Goal: Information Seeking & Learning: Learn about a topic

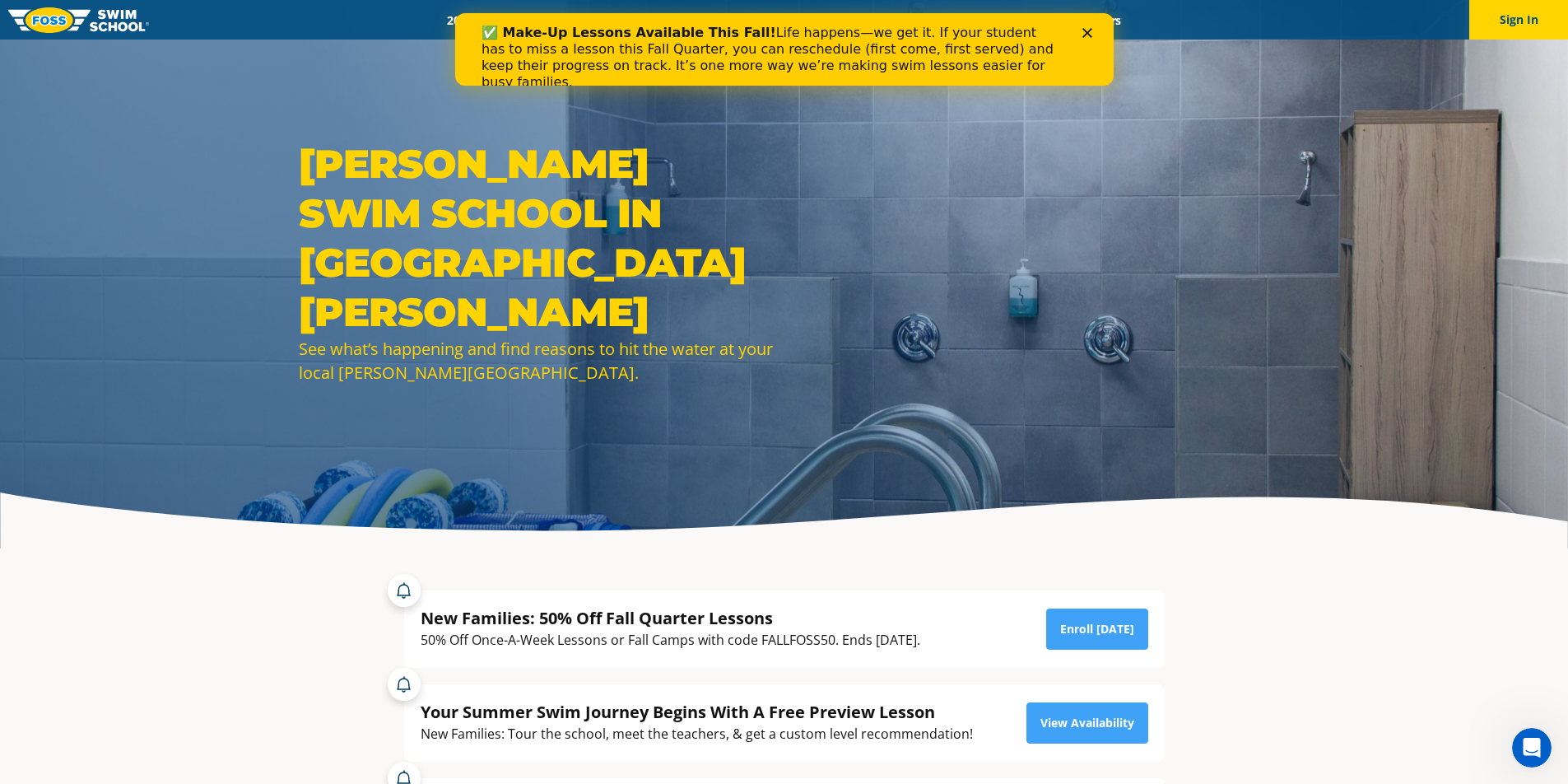
click at [1160, 18] on div "2025 Calendar Schools Swim Path® Program About FOSS Swim Like Regan Blog Career…" at bounding box center [784, 21] width 1270 height 16
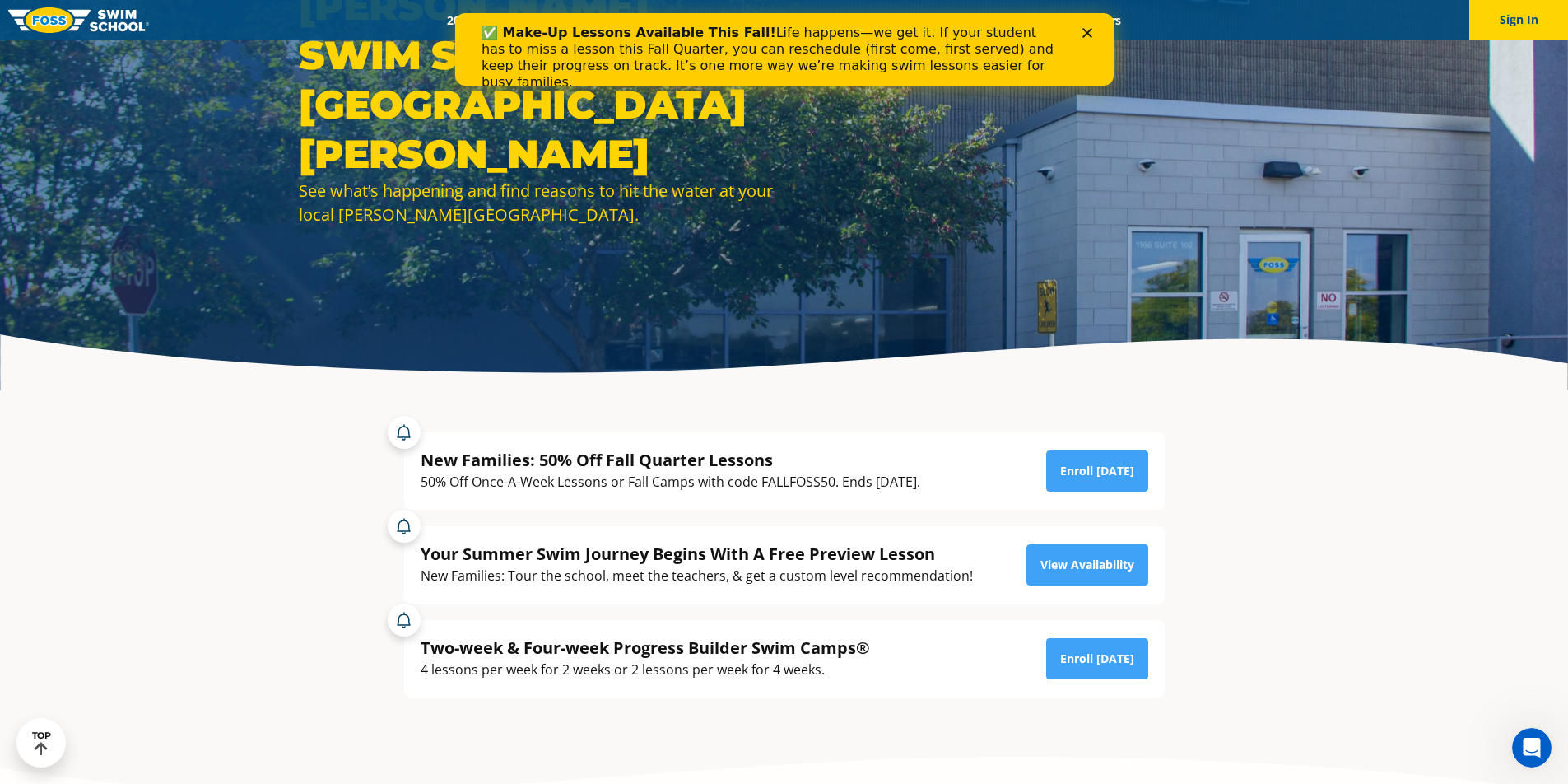
scroll to position [162, 0]
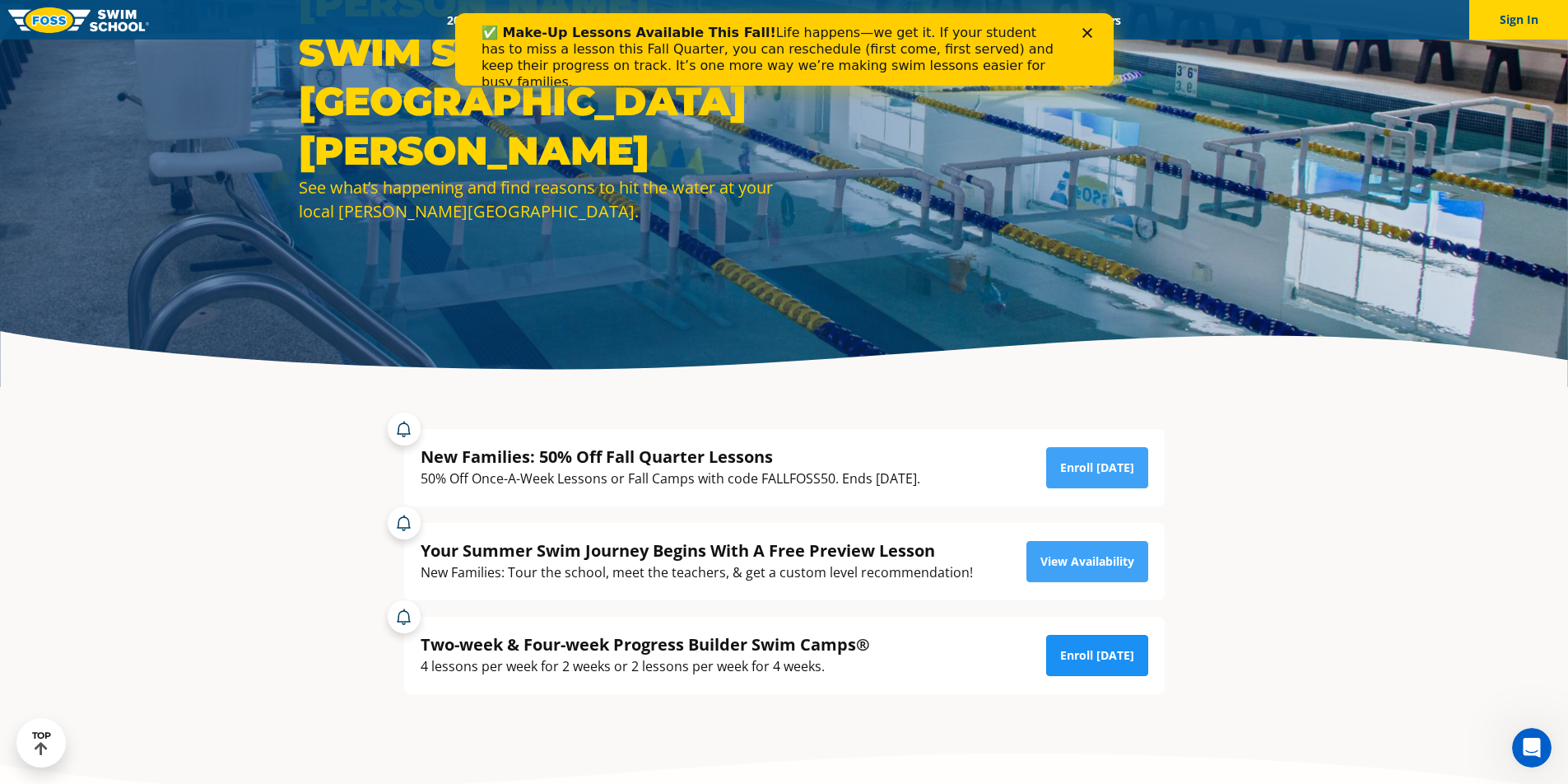
click at [1107, 657] on link "Enroll Today" at bounding box center [1097, 656] width 102 height 41
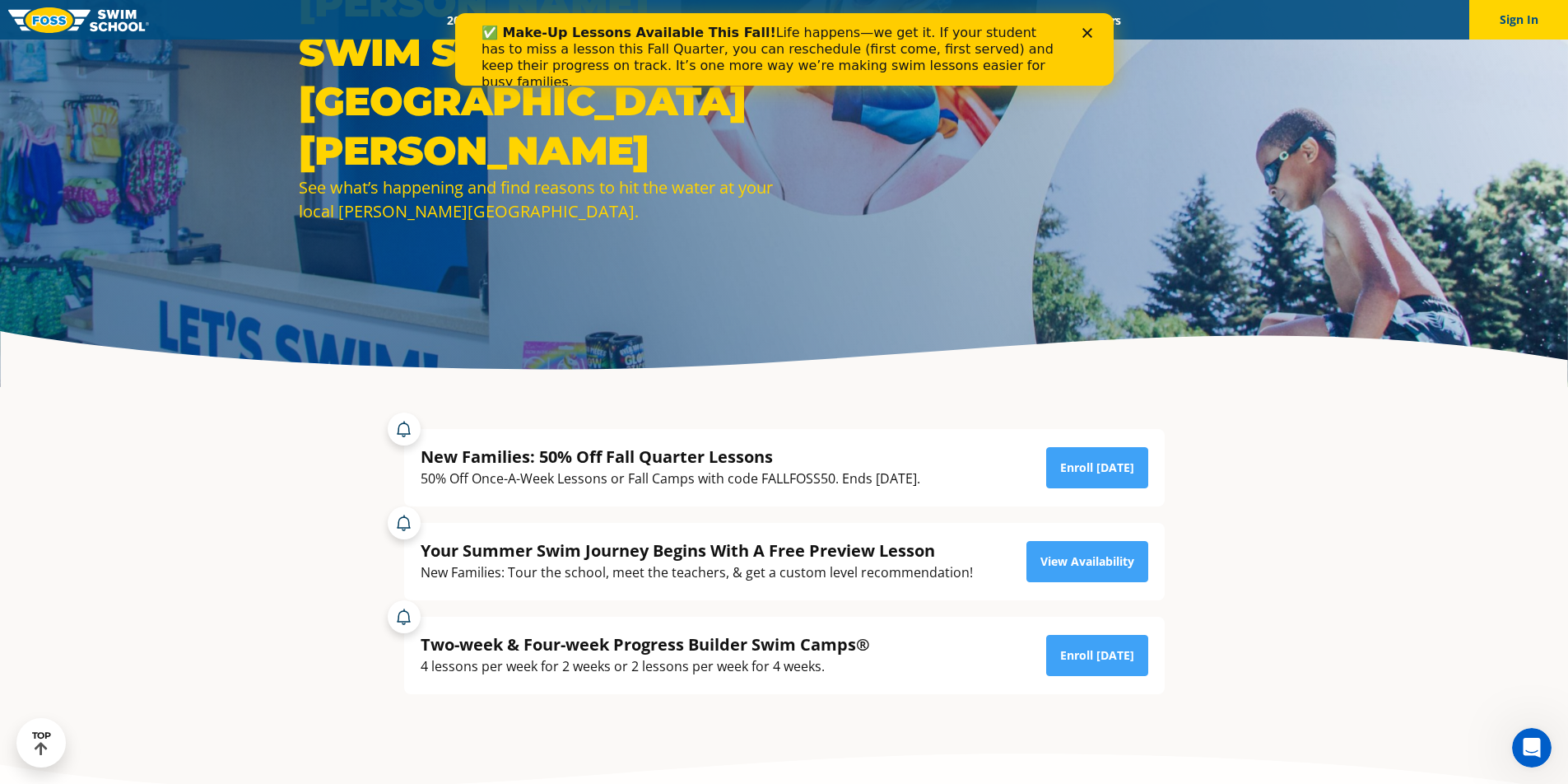
click at [1092, 34] on div "Close" at bounding box center [1089, 33] width 17 height 10
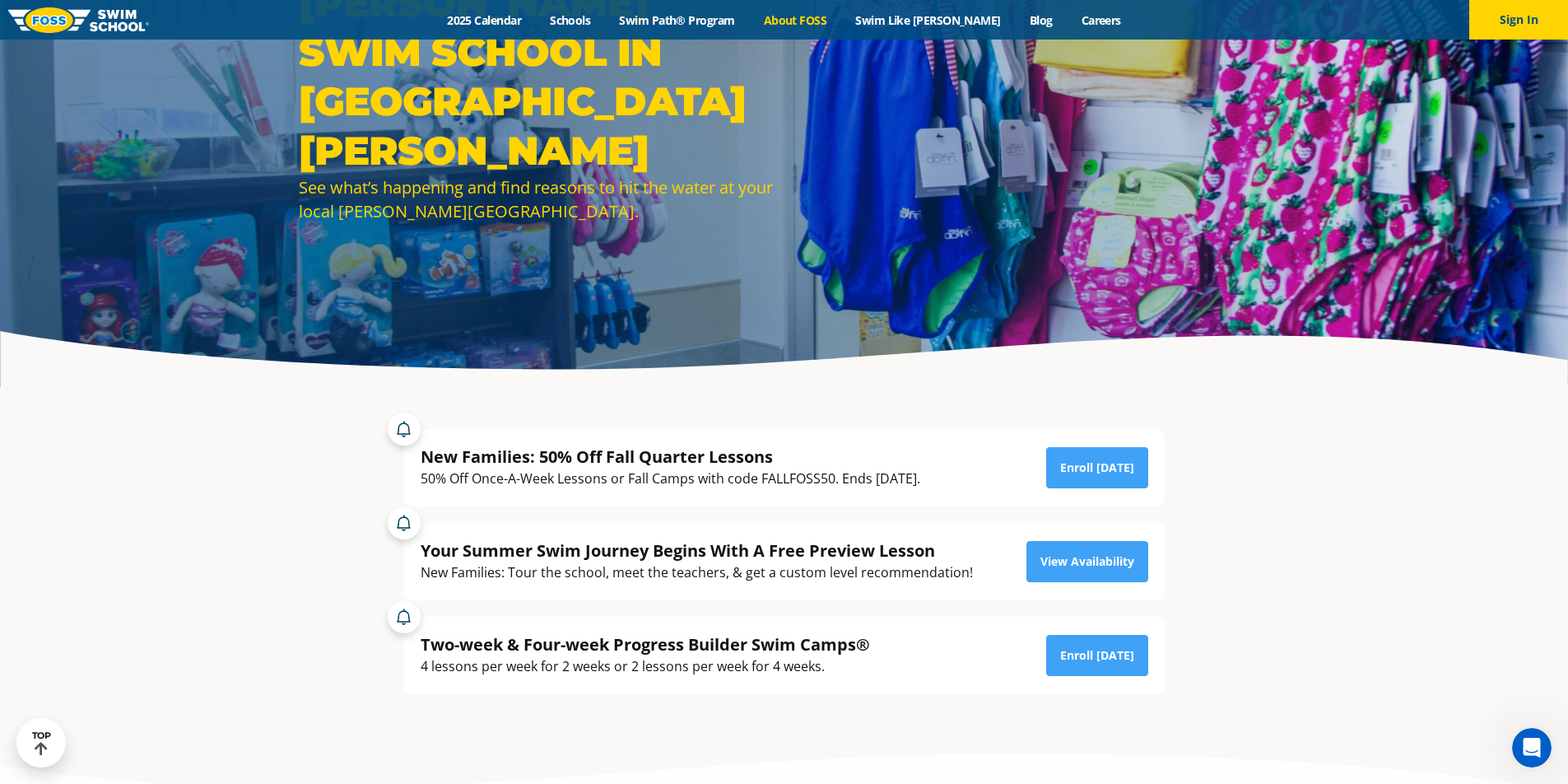
click at [829, 18] on link "About FOSS" at bounding box center [795, 21] width 93 height 16
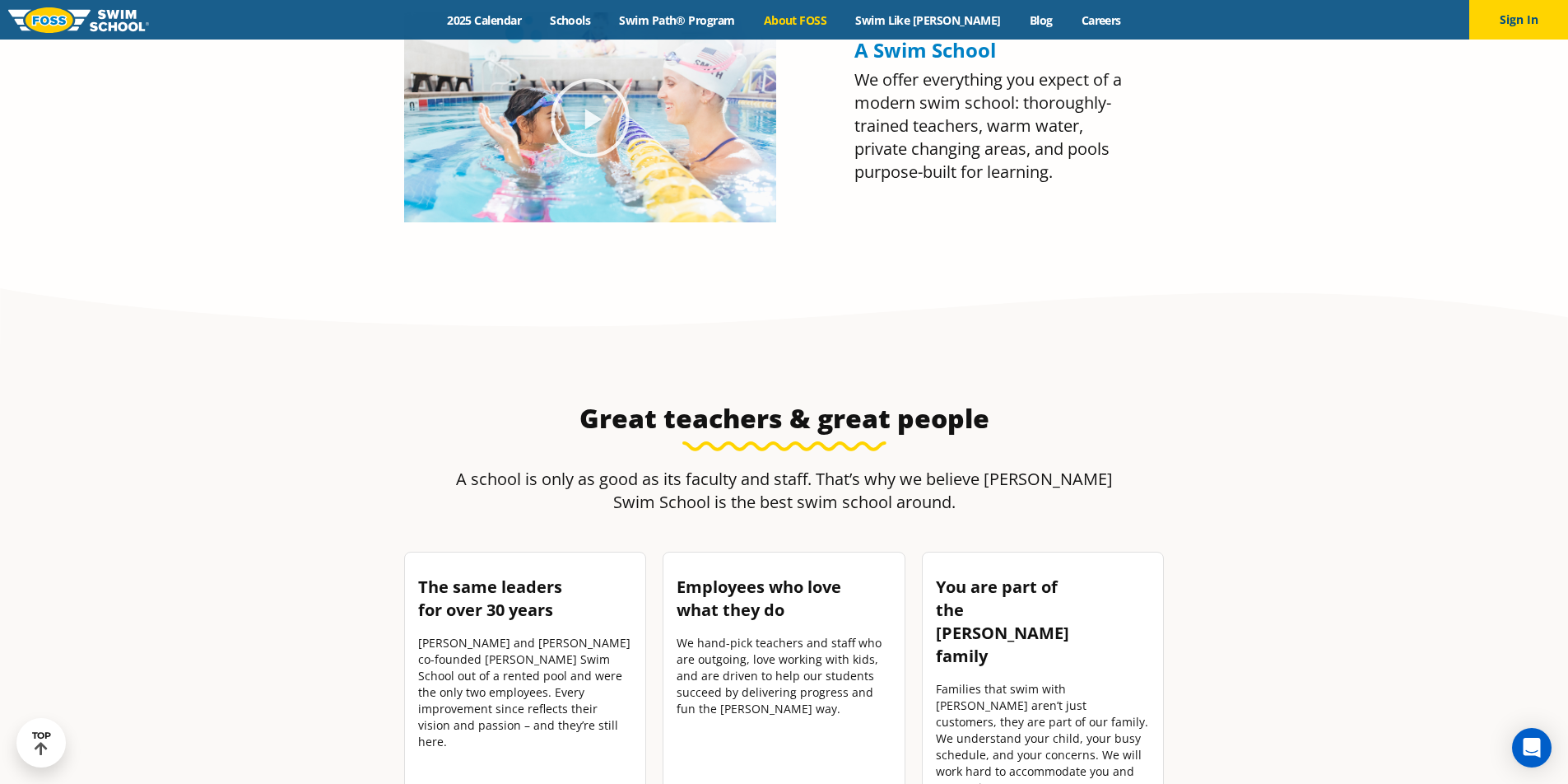
scroll to position [2178, 0]
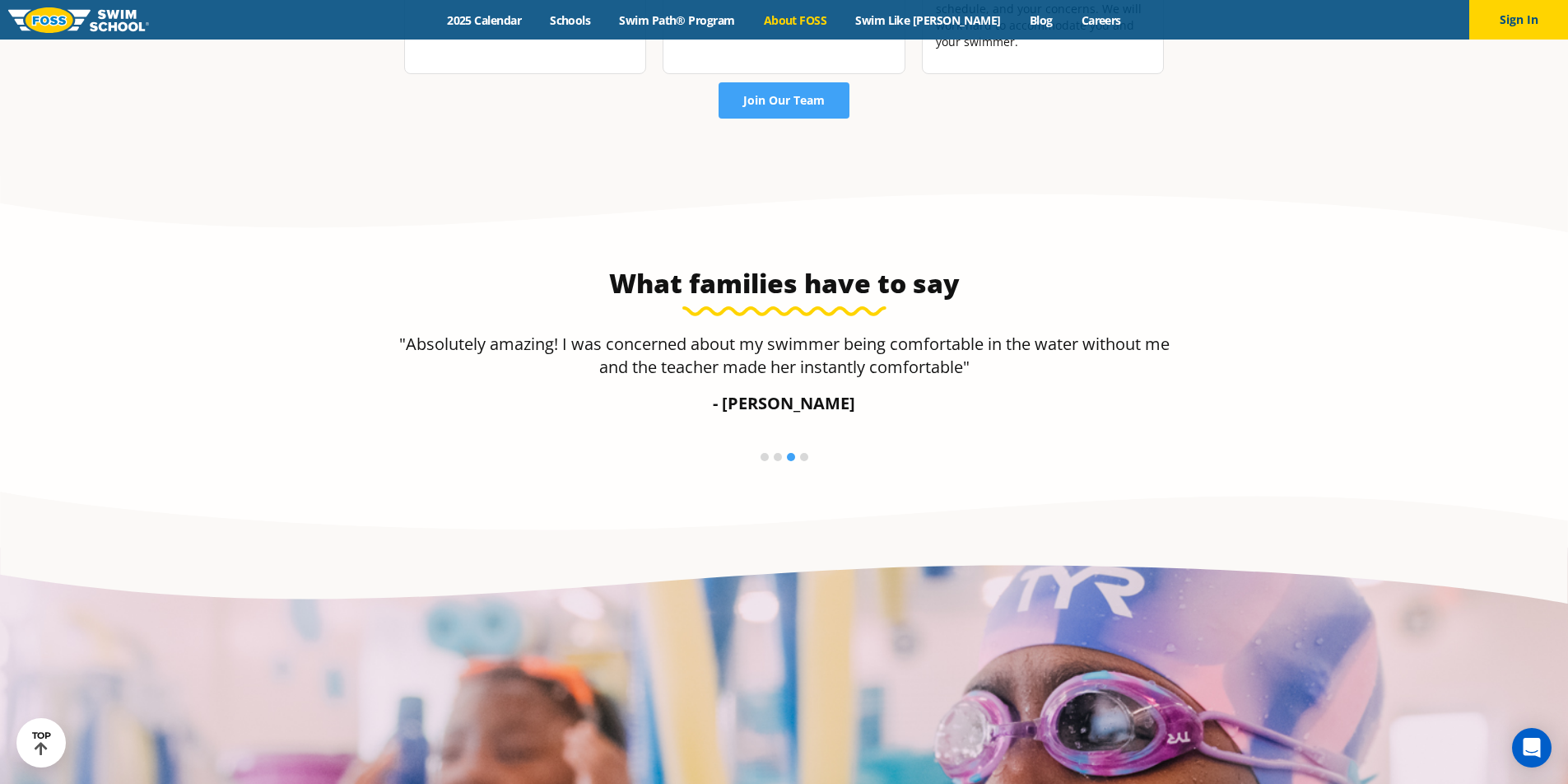
drag, startPoint x: 827, startPoint y: 412, endPoint x: 834, endPoint y: 407, distance: 8.6
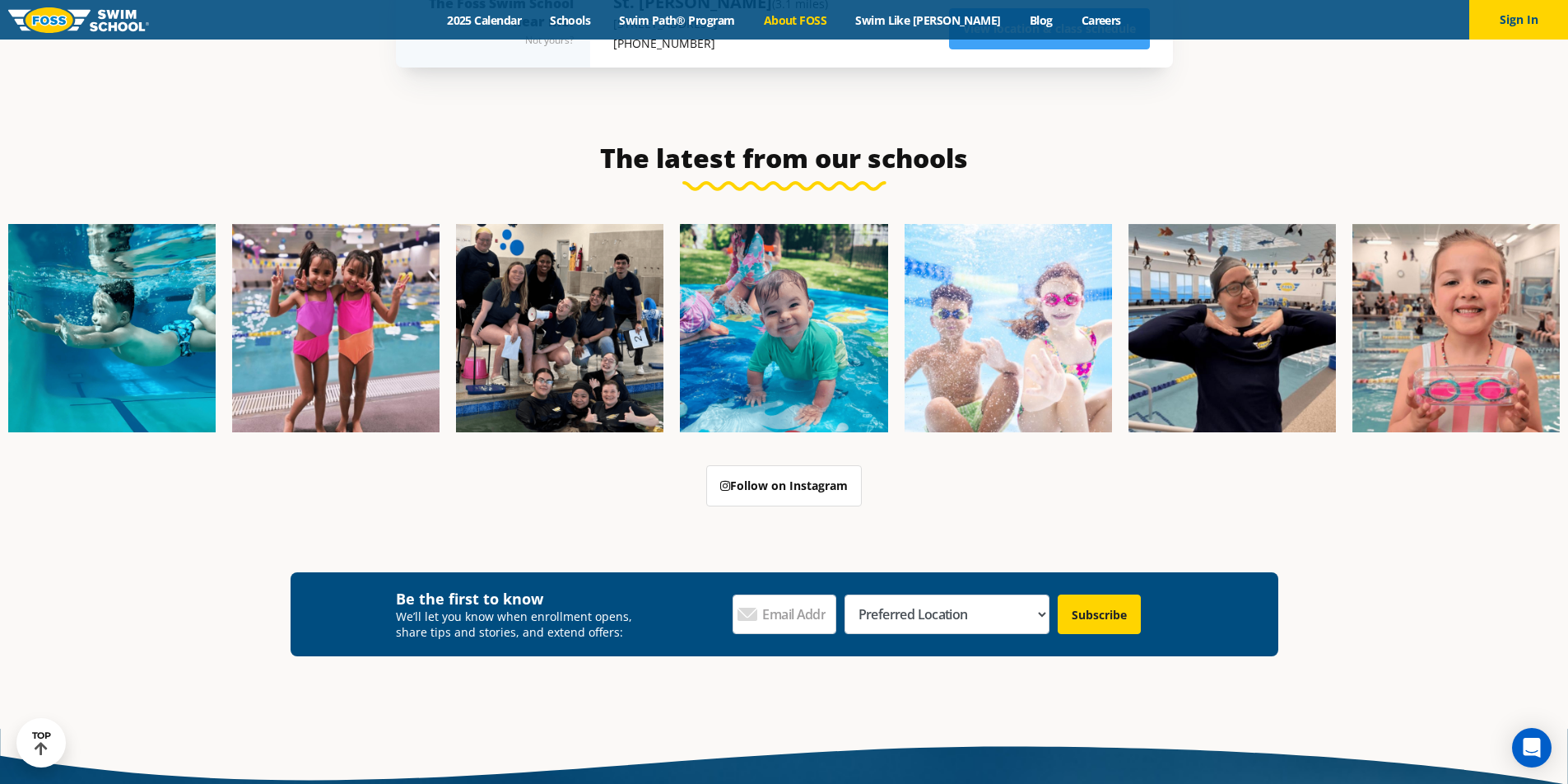
scroll to position [4290, 0]
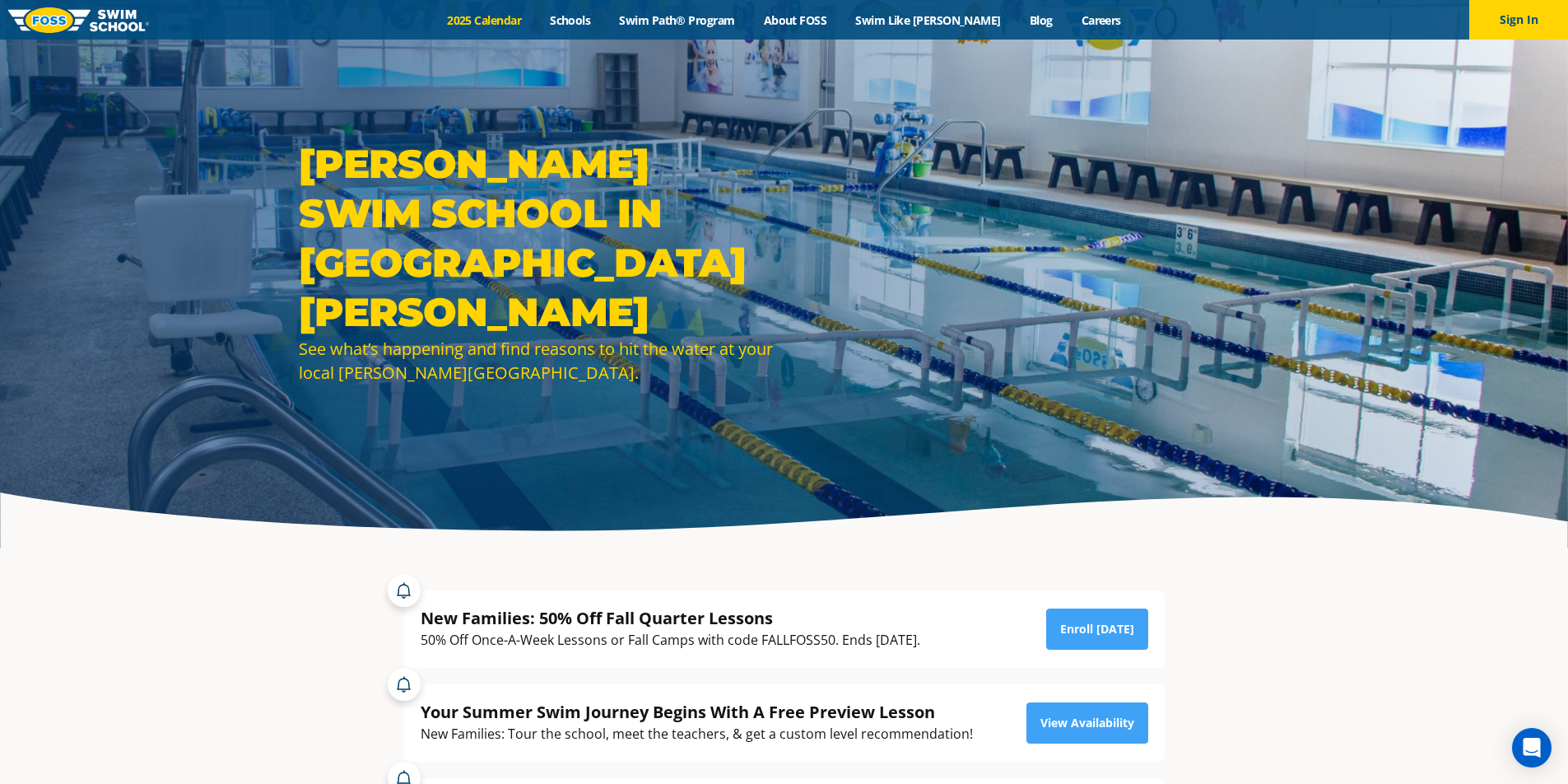
click at [518, 25] on link "2025 Calendar" at bounding box center [484, 21] width 102 height 16
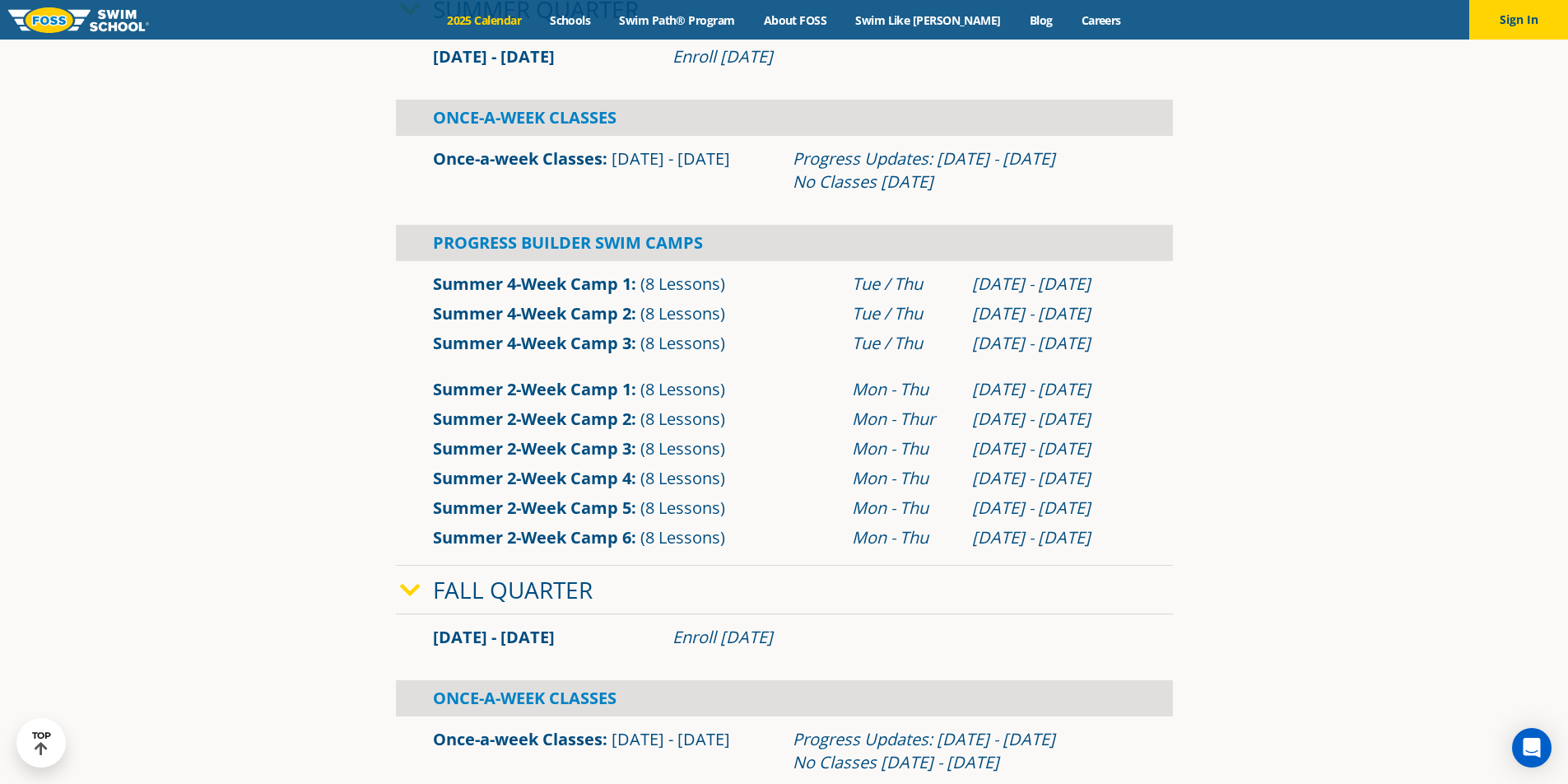
scroll to position [773, 0]
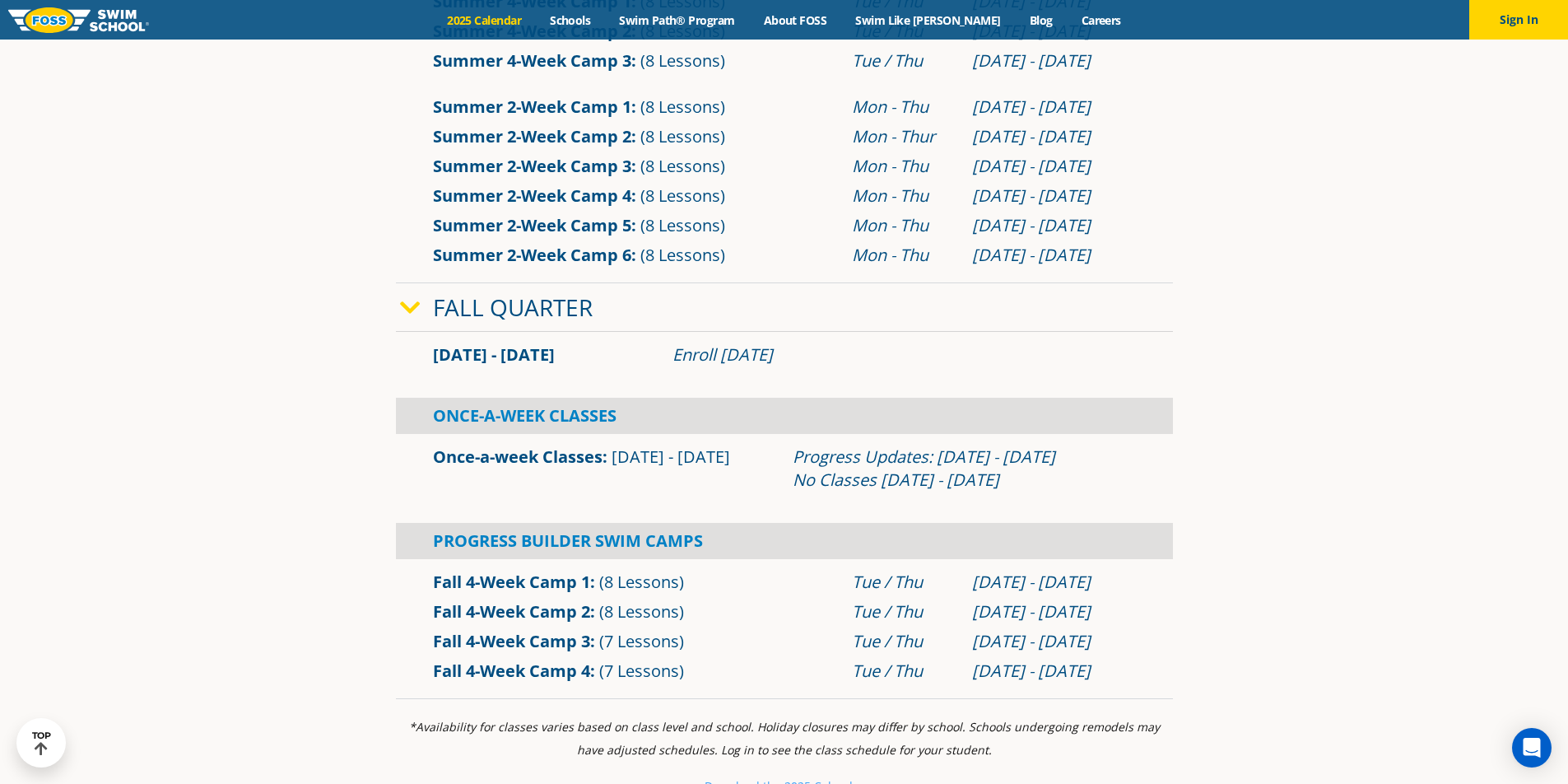
drag, startPoint x: 581, startPoint y: 565, endPoint x: 1188, endPoint y: 523, distance: 608.5
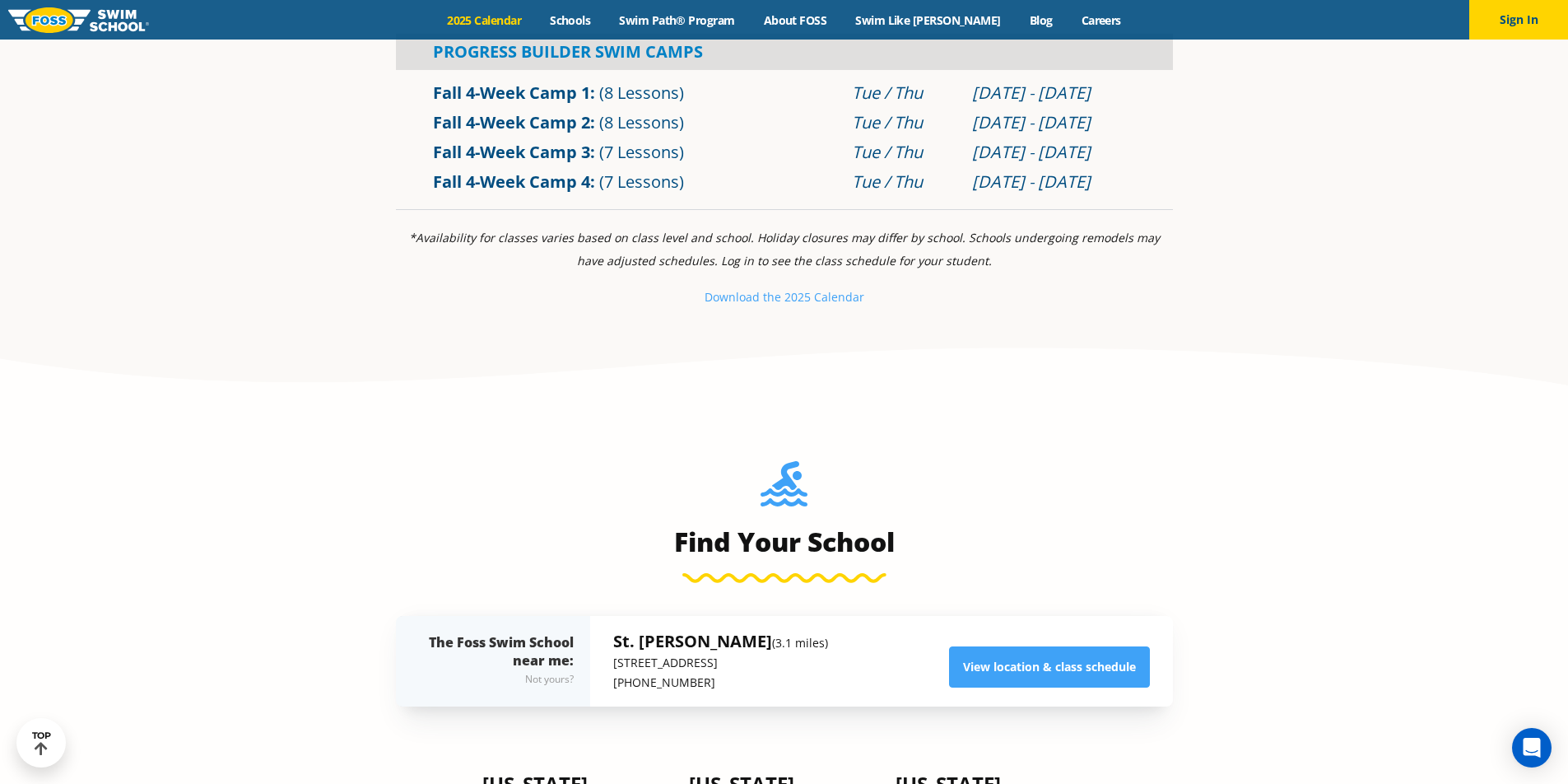
scroll to position [1565, 0]
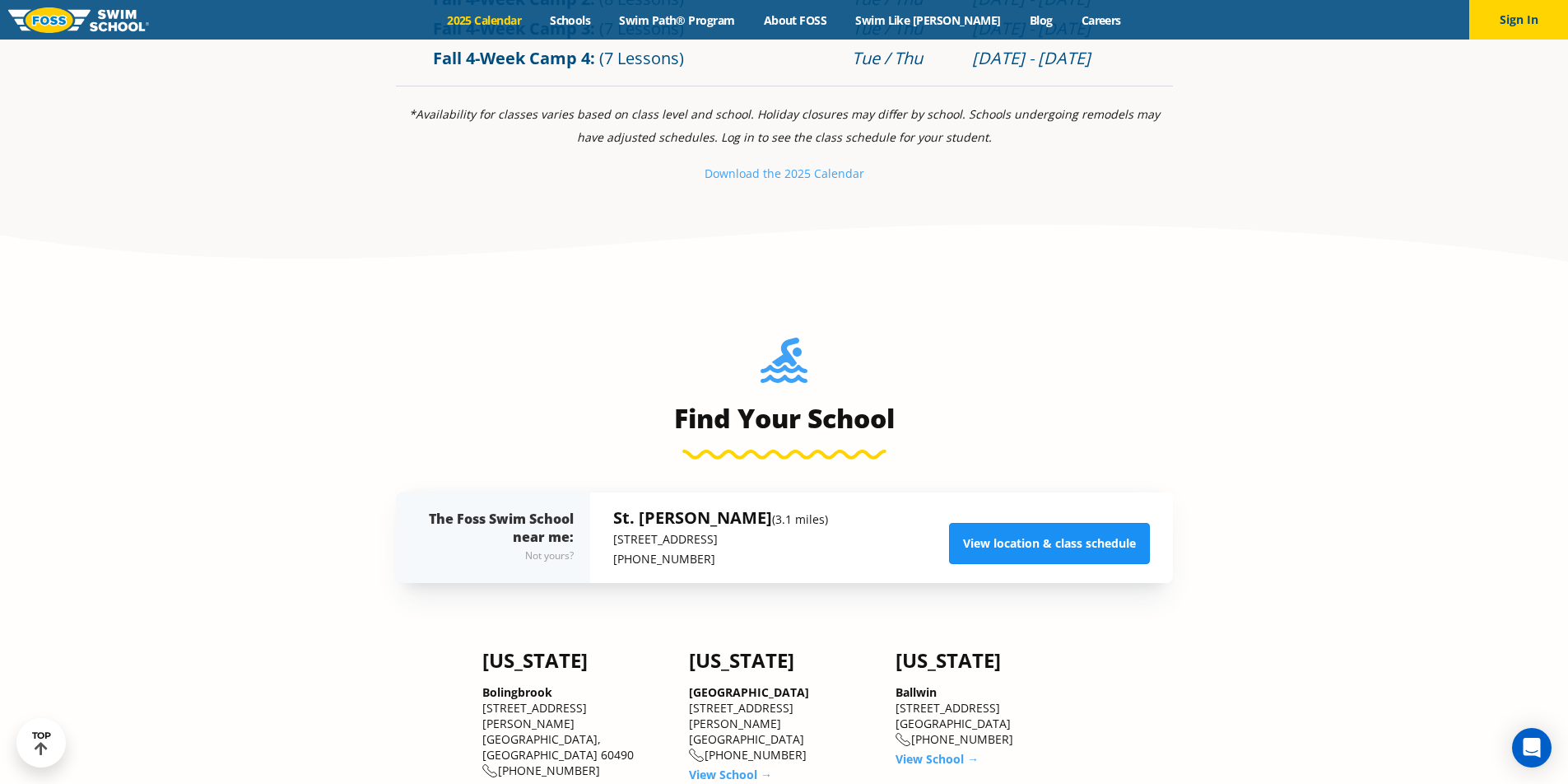
click at [1057, 541] on link "View location & class schedule" at bounding box center [1050, 543] width 201 height 41
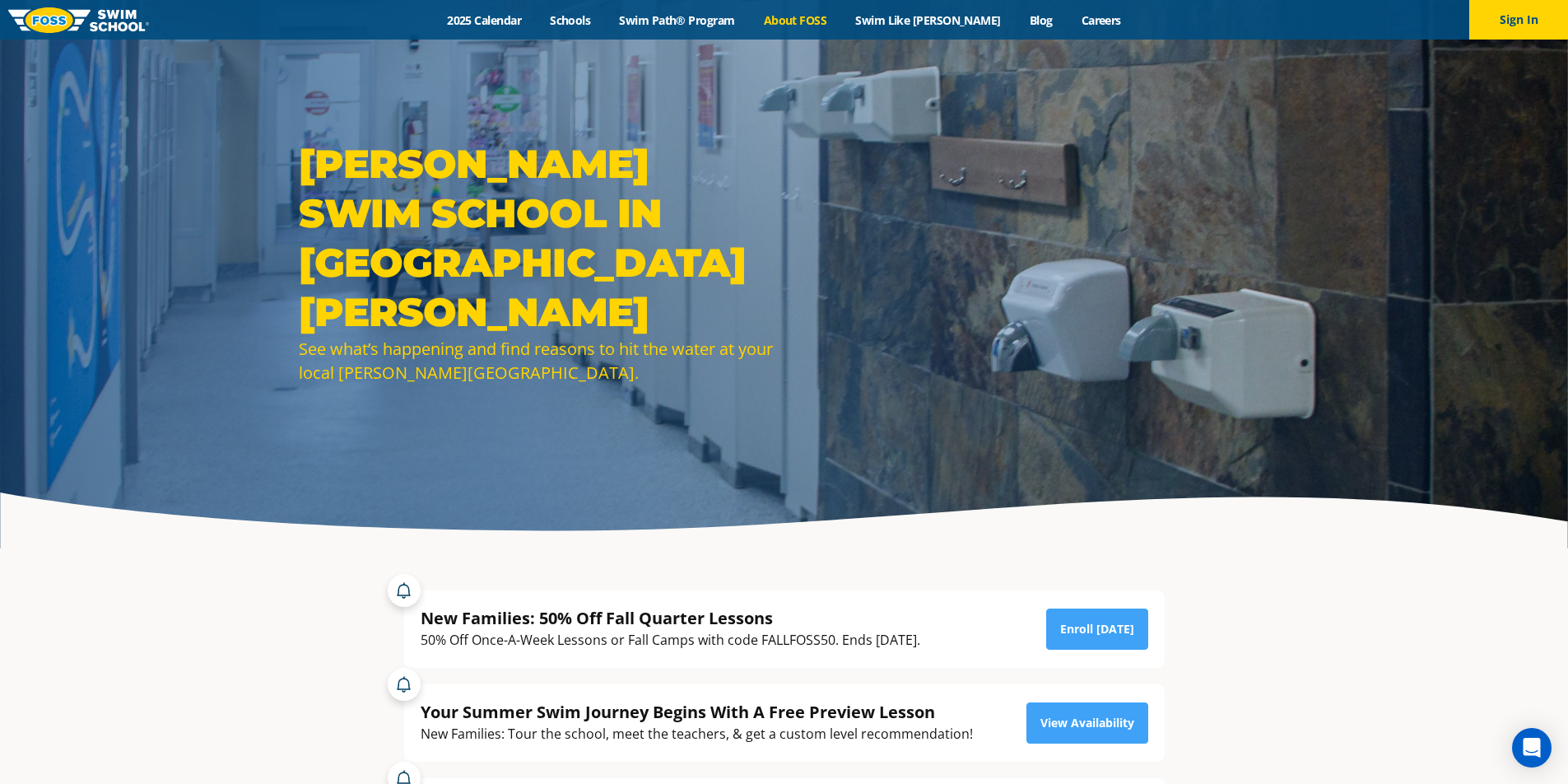
click at [832, 23] on link "About FOSS" at bounding box center [795, 21] width 93 height 16
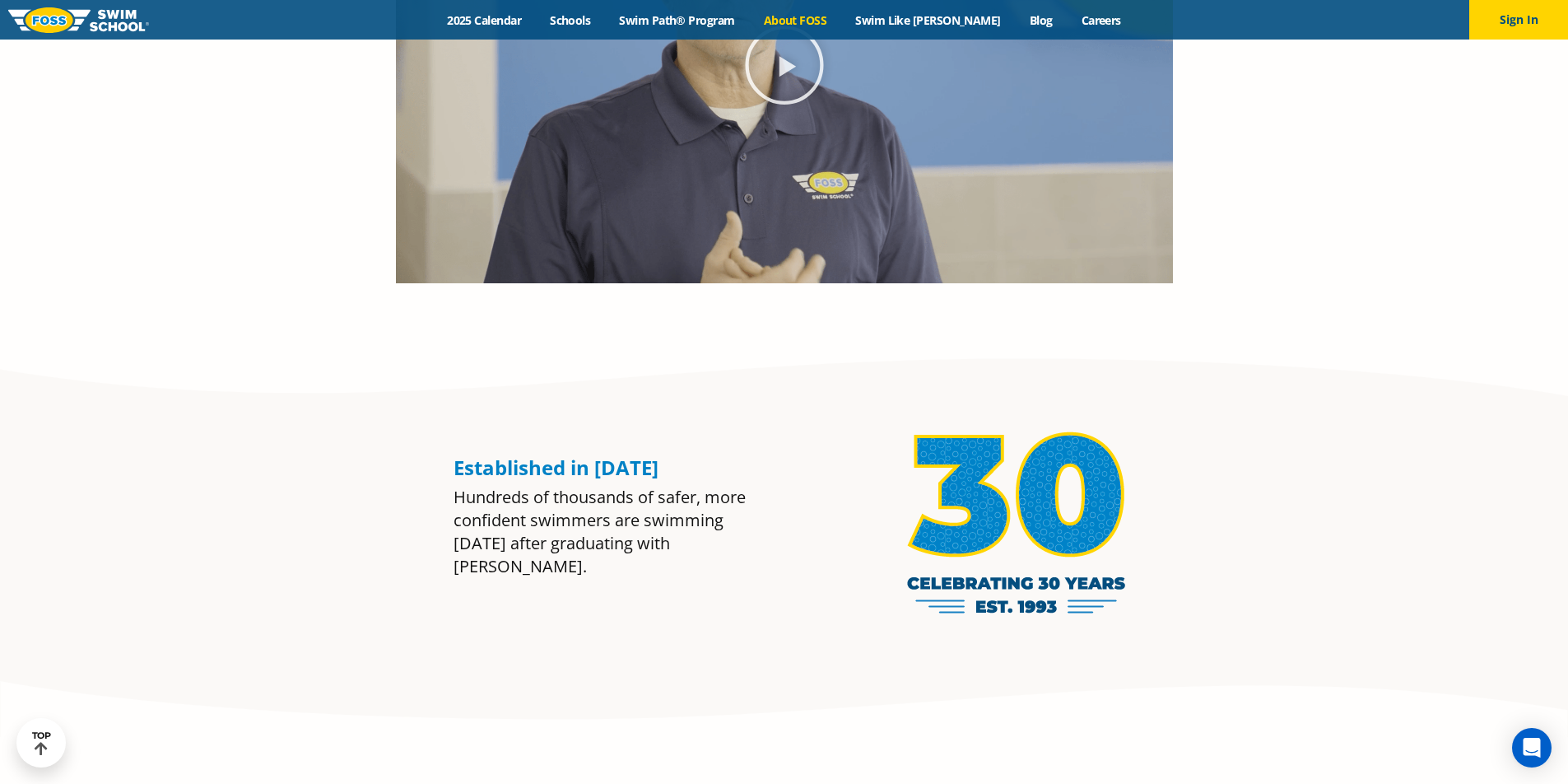
scroll to position [1665, 0]
